Goal: Transaction & Acquisition: Purchase product/service

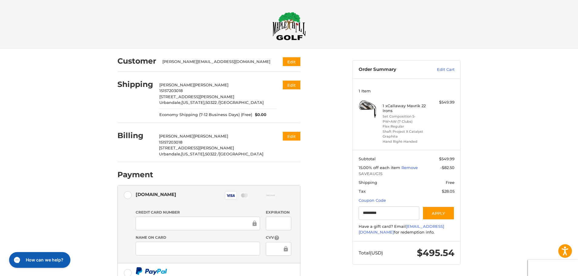
click at [478, 151] on div "Customer richie.zawistowski@gmail.com Edit Shipping Richie Zawistowski 15157203…" at bounding box center [289, 212] width 578 height 327
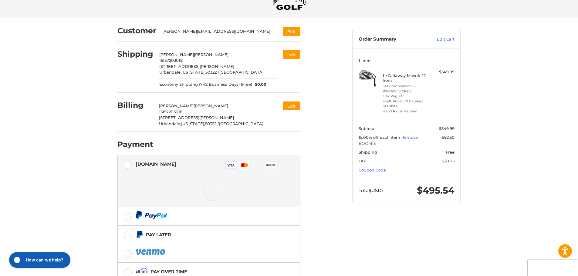
scroll to position [70, 0]
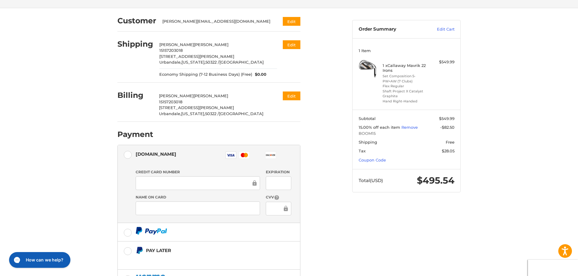
scroll to position [0, 0]
